Goal: Task Accomplishment & Management: Use online tool/utility

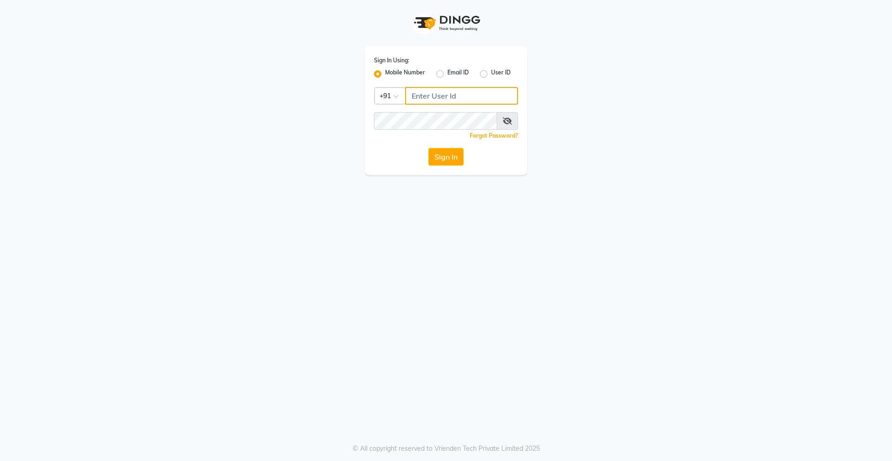
click at [439, 91] on input "Username" at bounding box center [461, 96] width 113 height 18
type input "9920225009"
click at [441, 150] on button "Sign In" at bounding box center [446, 157] width 35 height 18
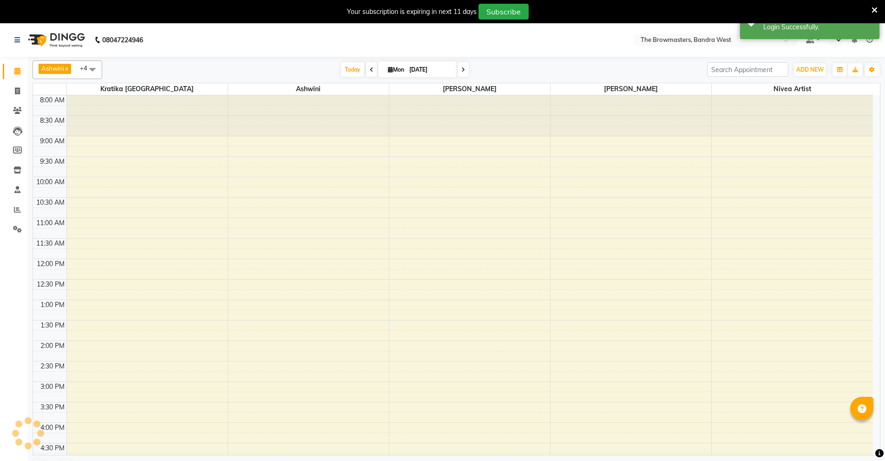
select select "en"
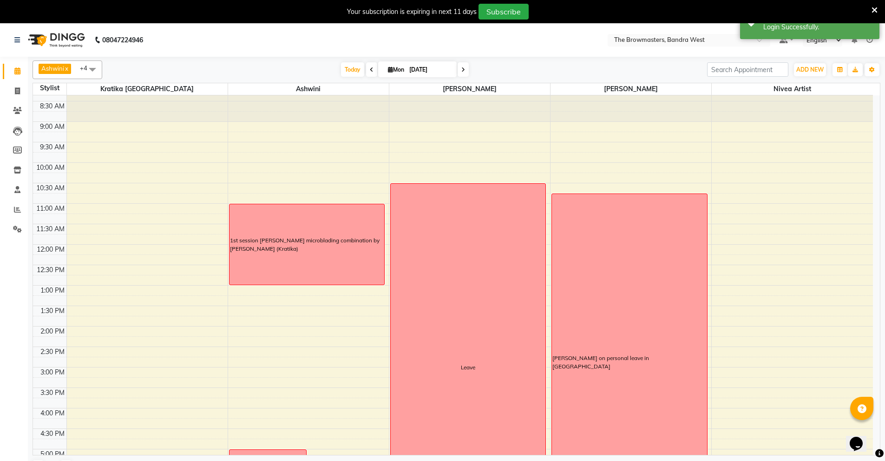
click at [422, 71] on input "[DATE]" at bounding box center [430, 70] width 46 height 14
select select "9"
select select "2025"
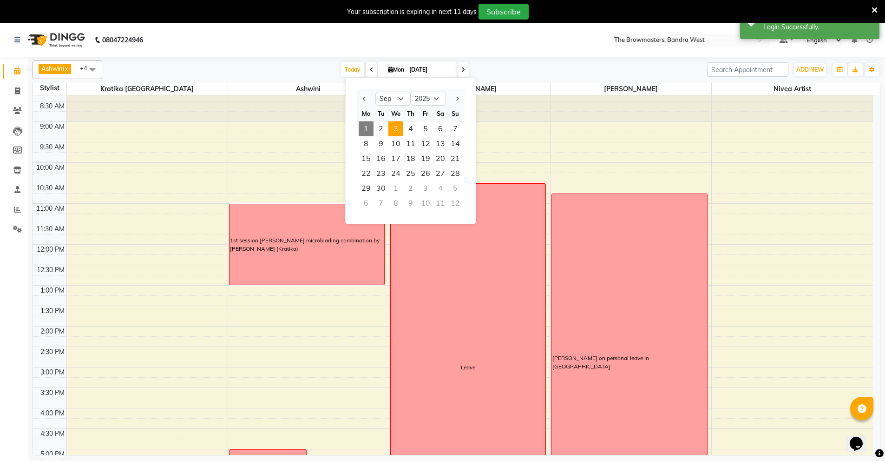
click at [402, 125] on span "3" at bounding box center [396, 128] width 15 height 15
type input "[DATE]"
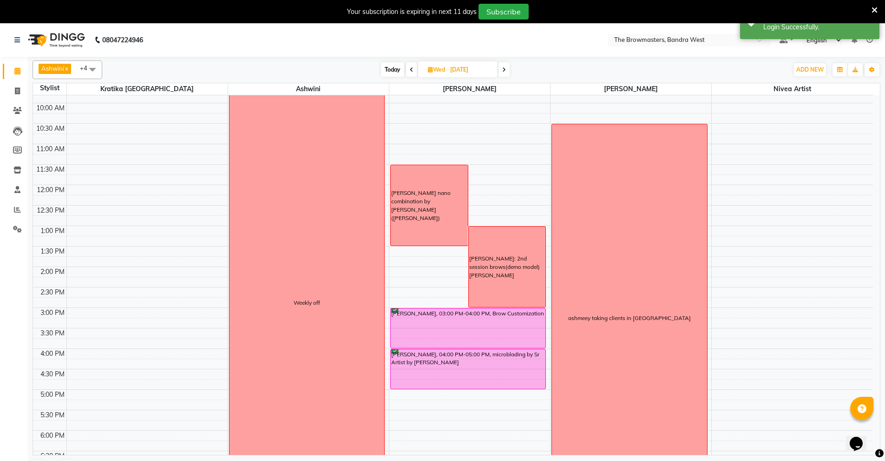
scroll to position [73, 0]
